Goal: Task Accomplishment & Management: Complete application form

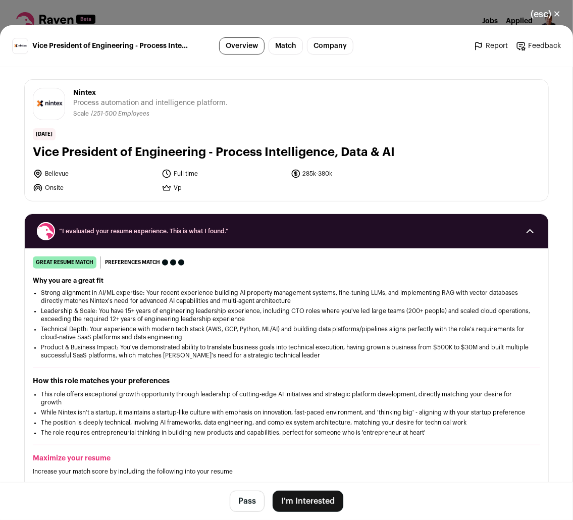
click at [301, 499] on button "I'm Interested" at bounding box center [308, 501] width 71 height 21
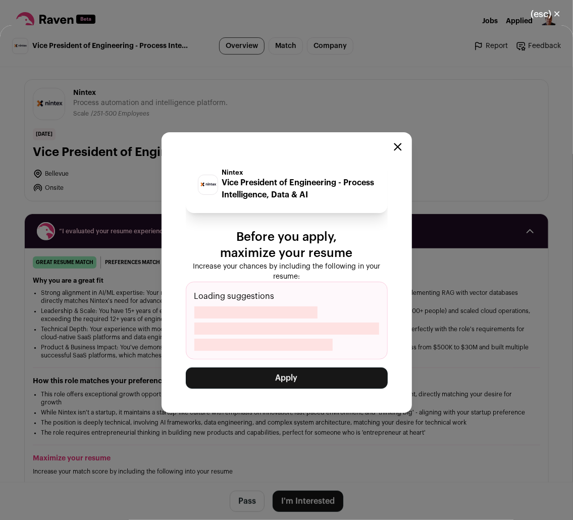
click at [286, 381] on button "Apply" at bounding box center [287, 378] width 202 height 21
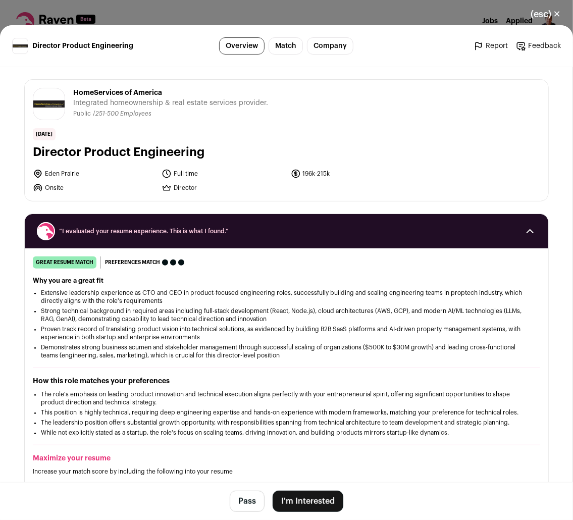
click at [303, 503] on button "I'm Interested" at bounding box center [308, 501] width 71 height 21
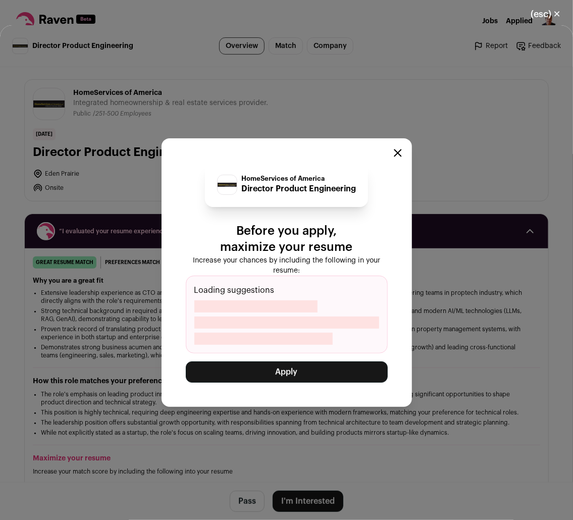
click at [290, 371] on button "Apply" at bounding box center [287, 372] width 202 height 21
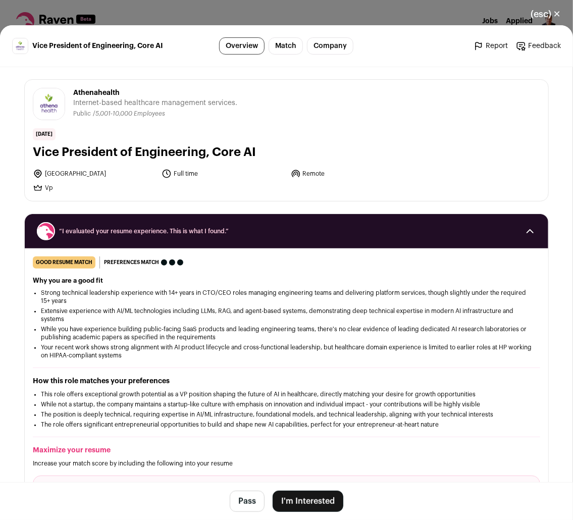
click at [291, 500] on button "I'm Interested" at bounding box center [308, 501] width 71 height 21
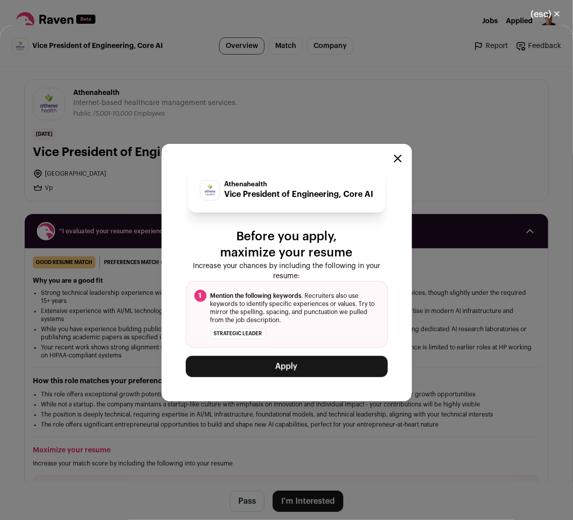
click at [296, 377] on button "Apply" at bounding box center [287, 366] width 202 height 21
